Goal: Information Seeking & Learning: Learn about a topic

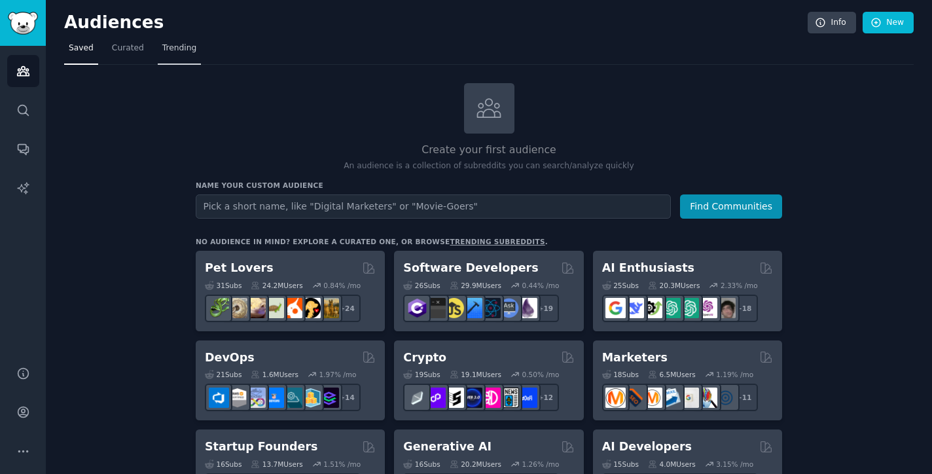
click at [172, 50] on span "Trending" at bounding box center [179, 49] width 34 height 12
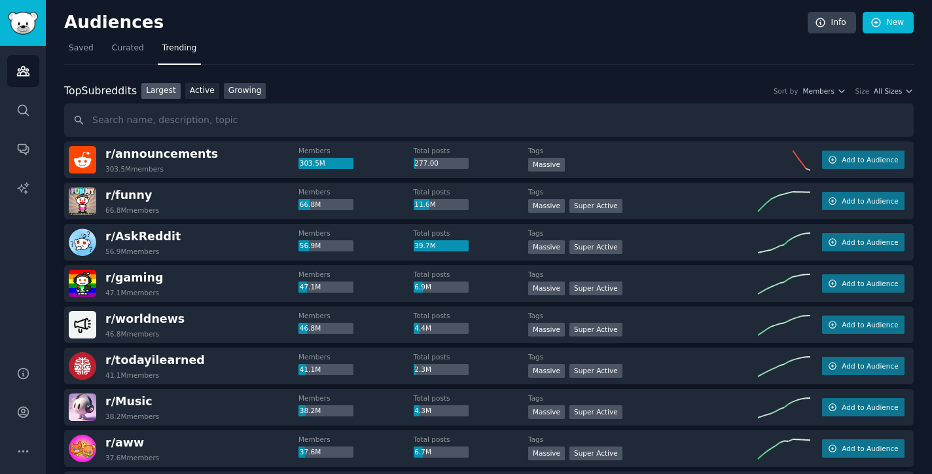
click at [243, 90] on link "Growing" at bounding box center [245, 91] width 43 height 16
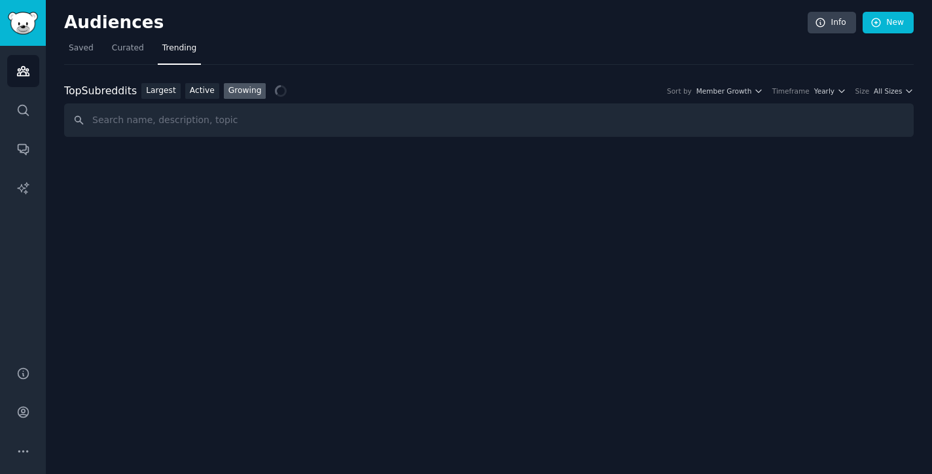
click at [243, 90] on link "Growing" at bounding box center [245, 91] width 43 height 16
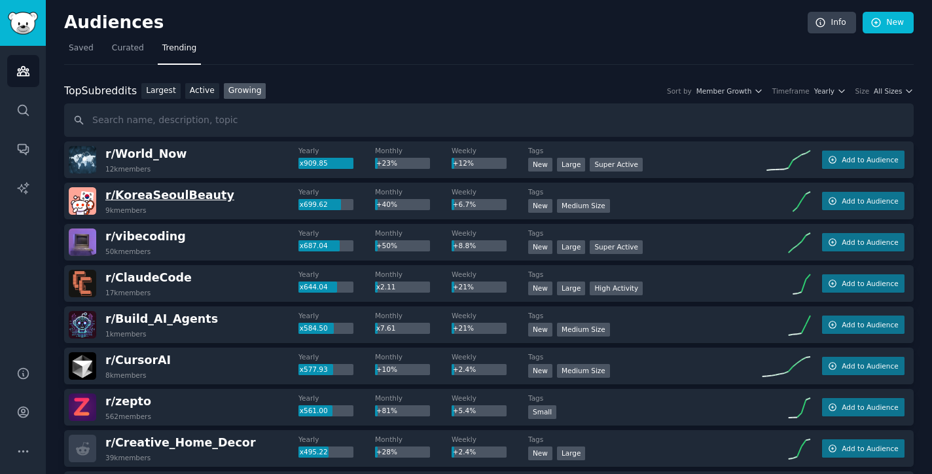
click at [200, 194] on span "r/ KoreaSeoulBeauty" at bounding box center [169, 194] width 129 height 13
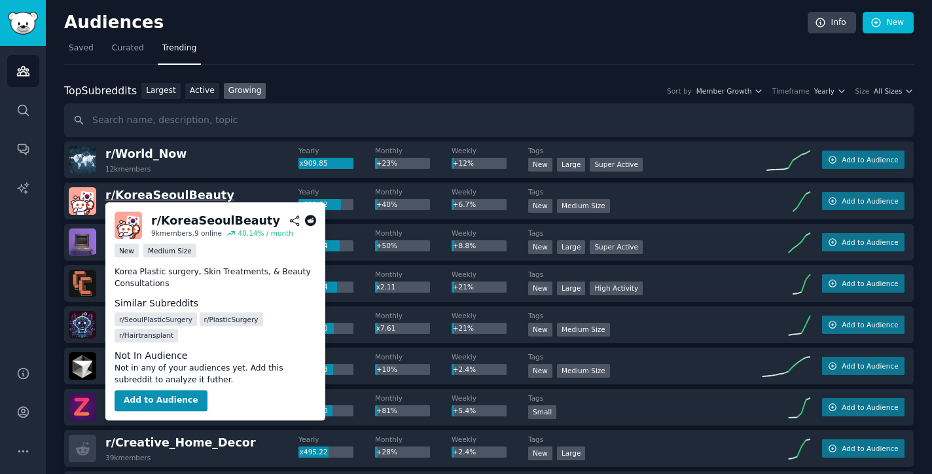
click at [173, 191] on span "r/ KoreaSeoulBeauty" at bounding box center [169, 194] width 129 height 13
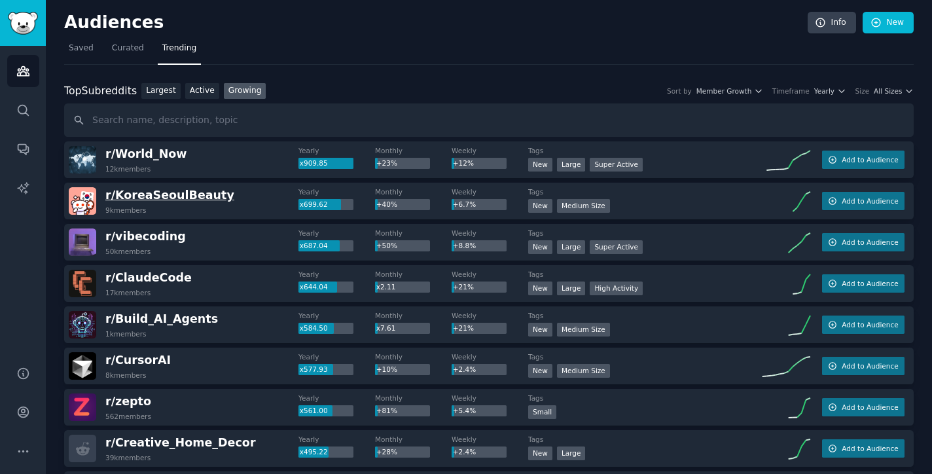
click at [164, 193] on span "r/ KoreaSeoulBeauty" at bounding box center [169, 194] width 129 height 13
click at [182, 194] on span "r/ KoreaSeoulBeauty" at bounding box center [169, 194] width 129 height 13
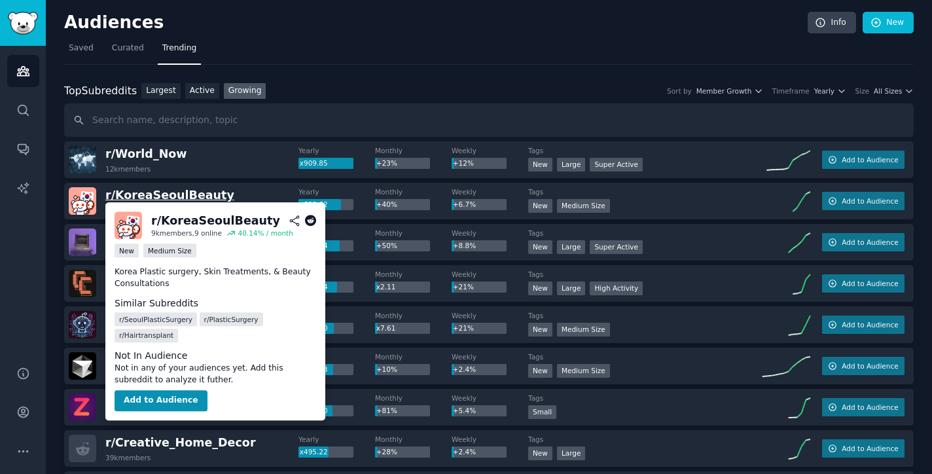
click at [182, 194] on span "r/ KoreaSeoulBeauty" at bounding box center [169, 194] width 129 height 13
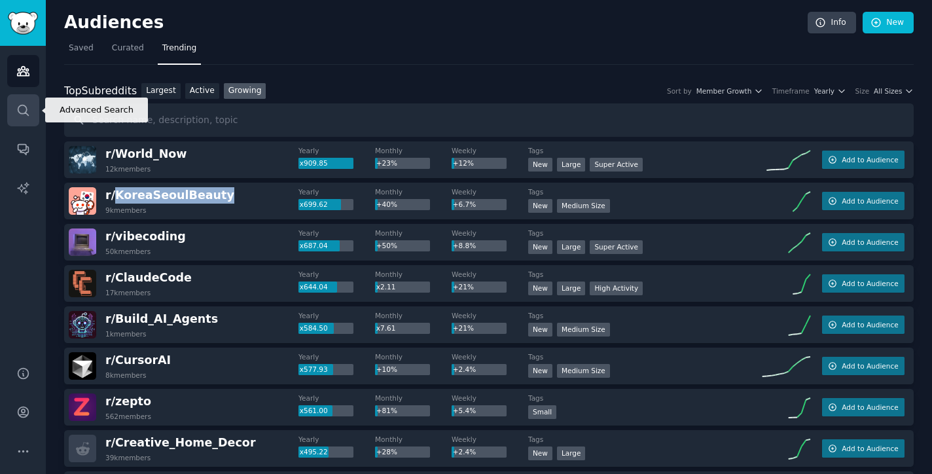
click at [24, 102] on link "Search" at bounding box center [23, 110] width 32 height 32
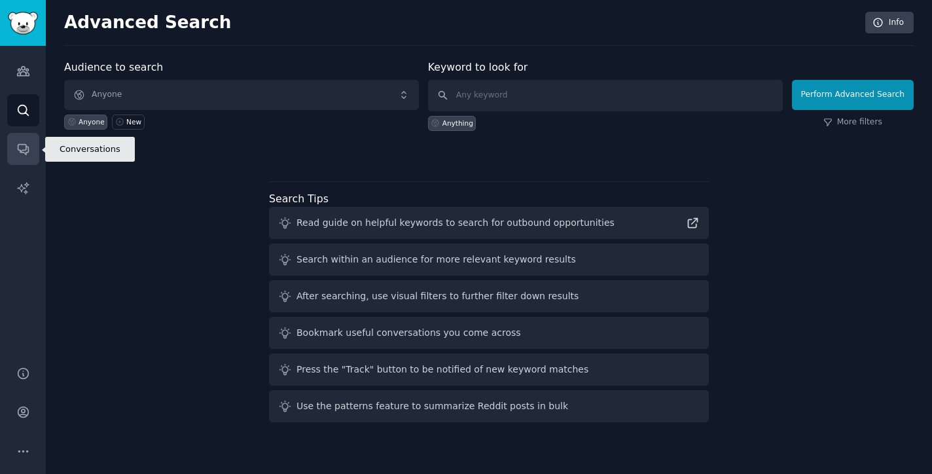
click at [22, 154] on icon "Sidebar" at bounding box center [23, 149] width 14 height 14
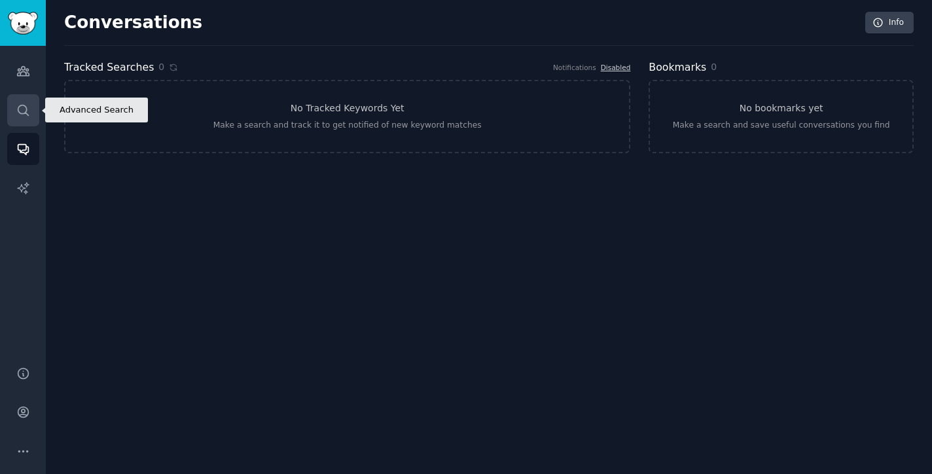
click at [25, 107] on icon "Sidebar" at bounding box center [23, 110] width 14 height 14
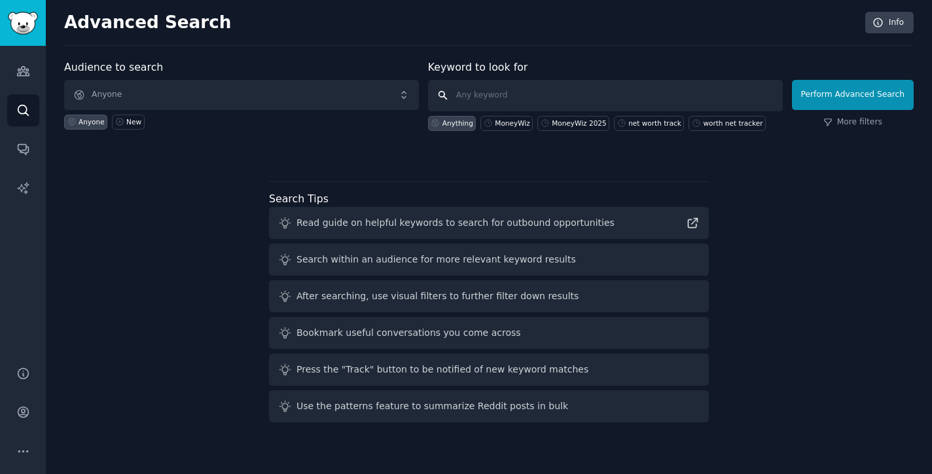
click at [534, 92] on input "text" at bounding box center [605, 95] width 355 height 31
type input "beauty app"
click at [855, 94] on button "Perform Advanced Search" at bounding box center [853, 95] width 122 height 30
